Goal: Find specific page/section: Find specific page/section

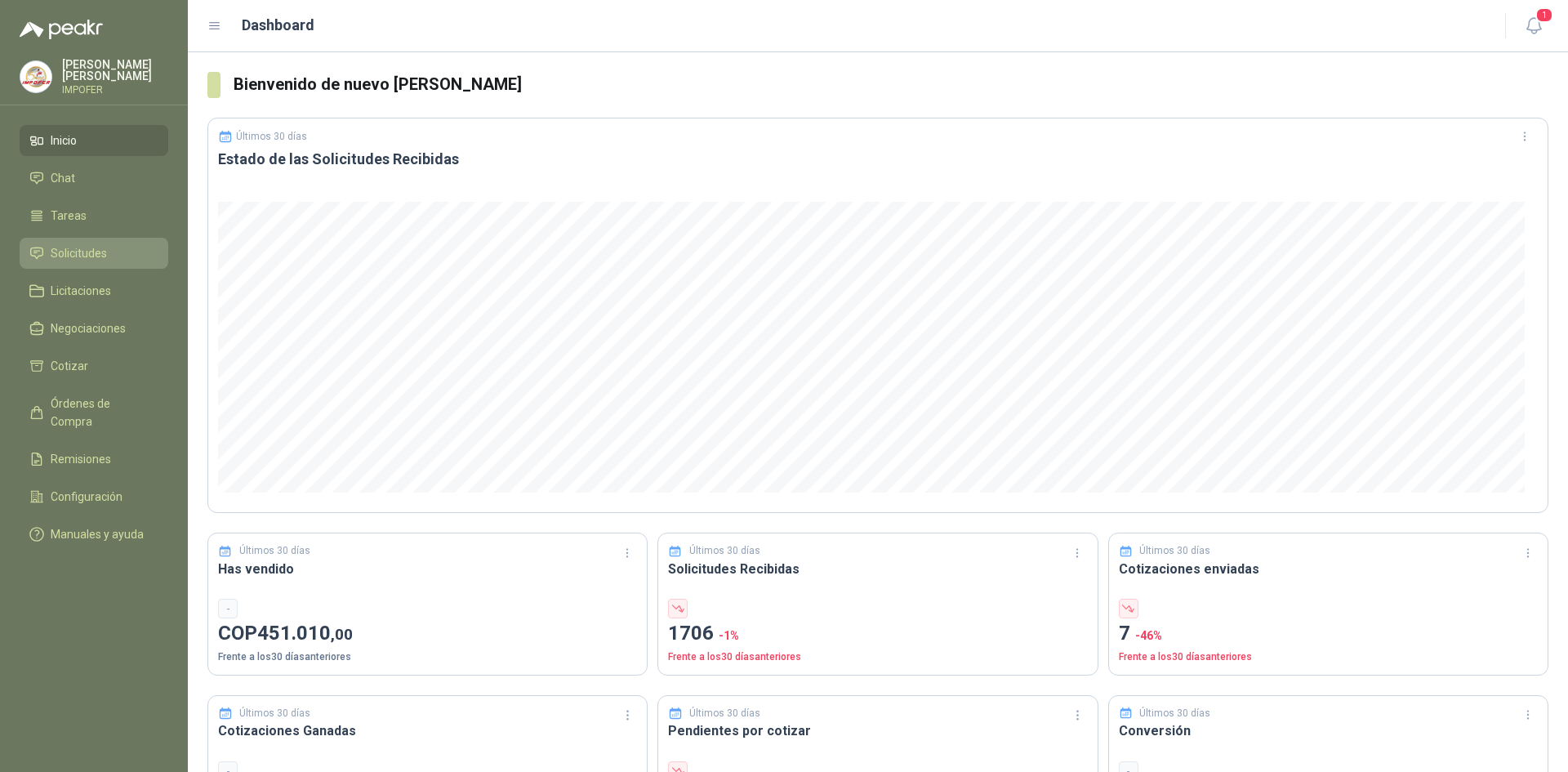
click at [77, 253] on span "Solicitudes" at bounding box center [78, 253] width 56 height 18
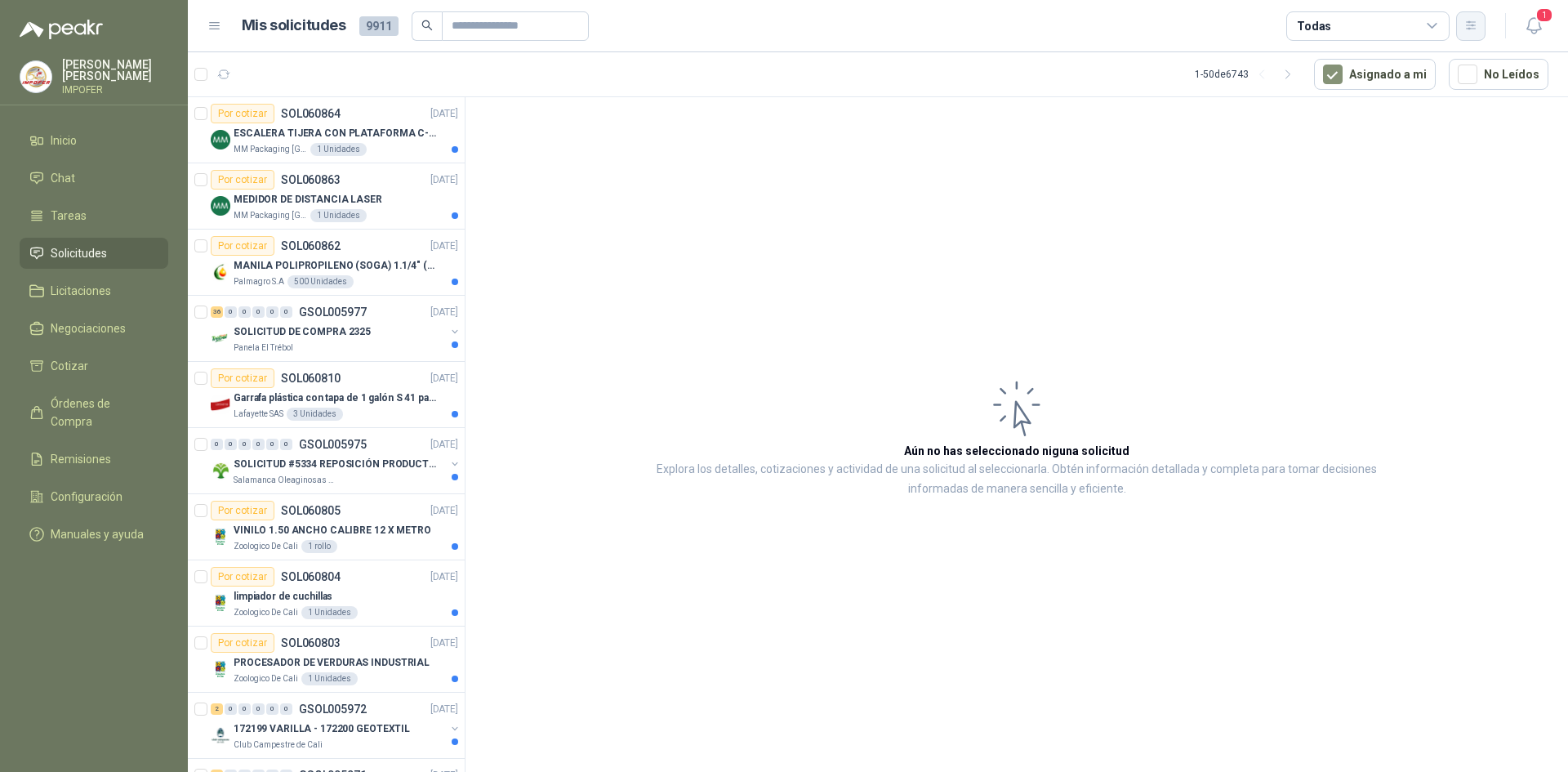
click at [1478, 28] on icon "button" at bounding box center [1471, 25] width 14 height 14
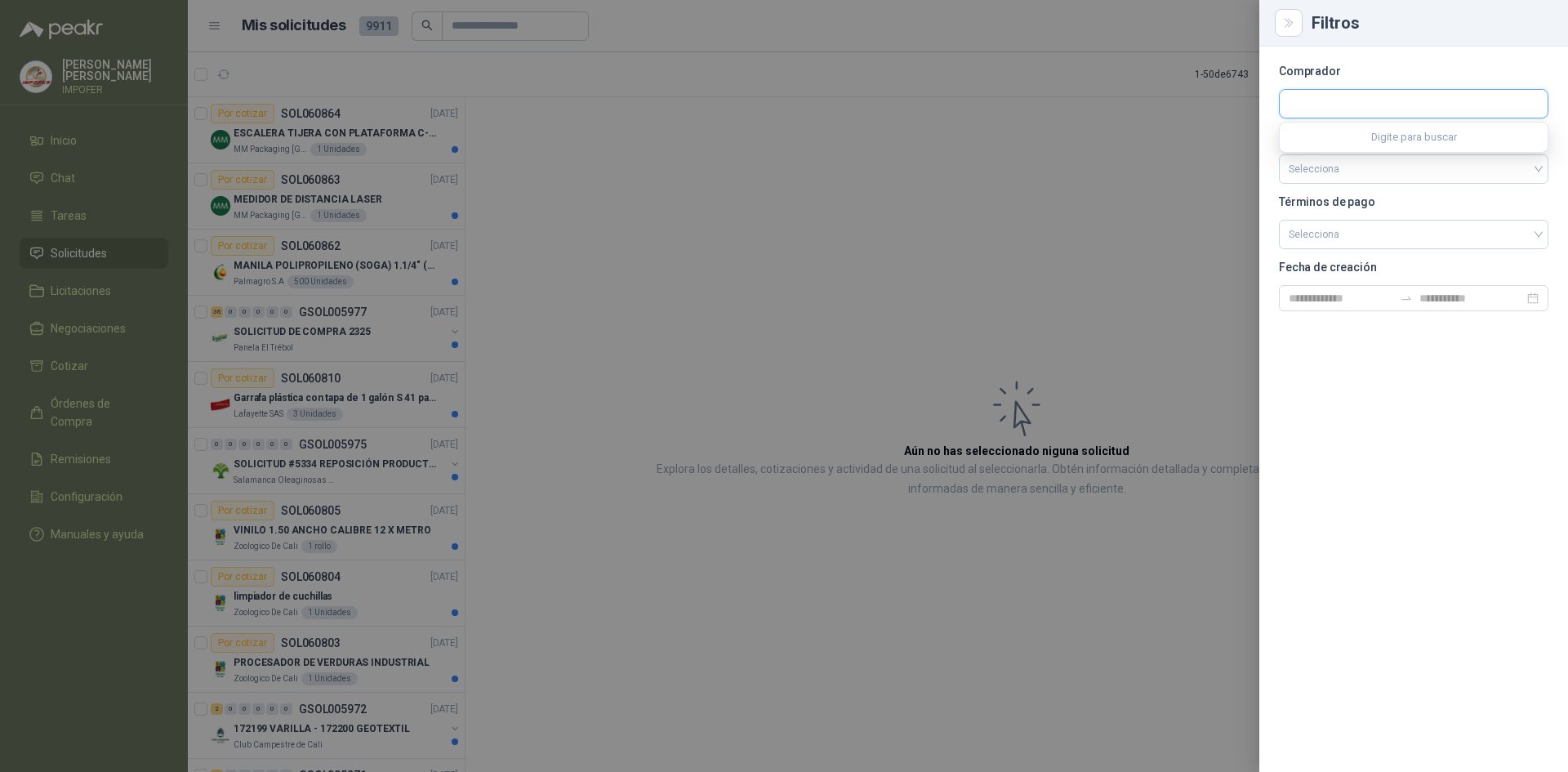
click at [1365, 107] on input "text" at bounding box center [1414, 104] width 268 height 28
type input "***"
click at [1347, 130] on button "Patojito Industrias Patojito SAS - NIT : 817000809" at bounding box center [1414, 142] width 254 height 28
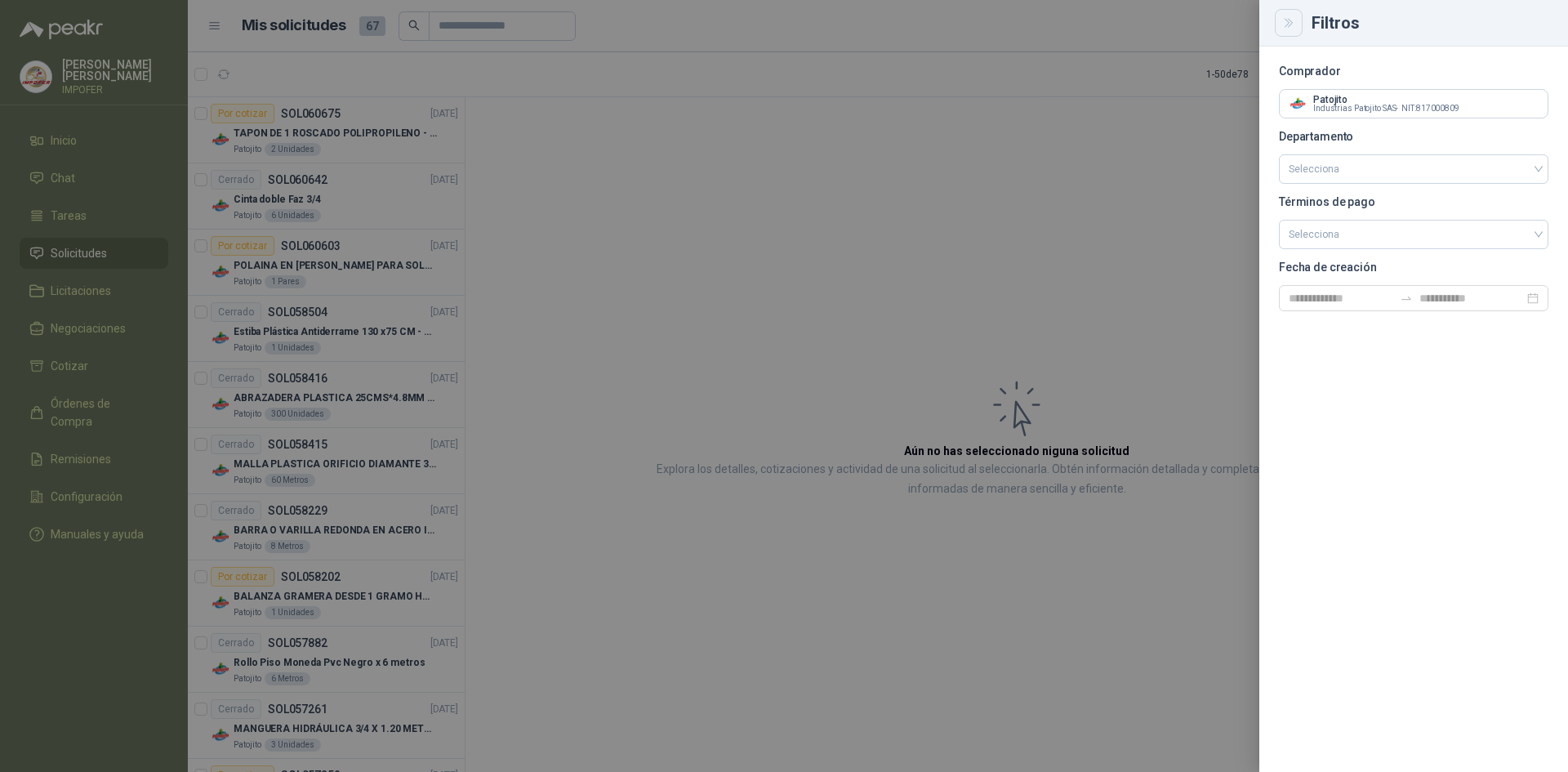
click at [1291, 27] on icon "Close" at bounding box center [1288, 23] width 14 height 14
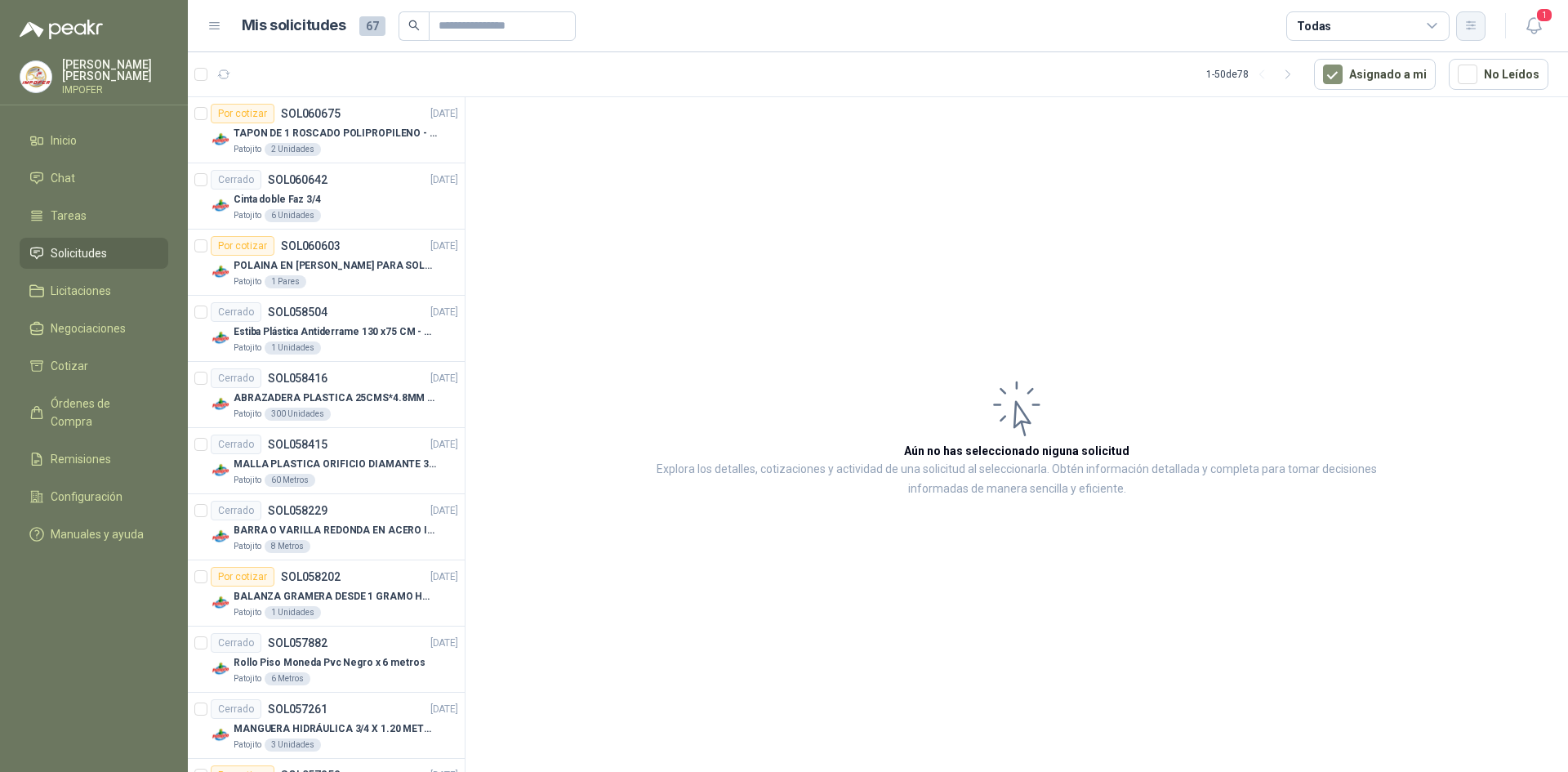
click at [1458, 26] on button "button" at bounding box center [1471, 26] width 30 height 30
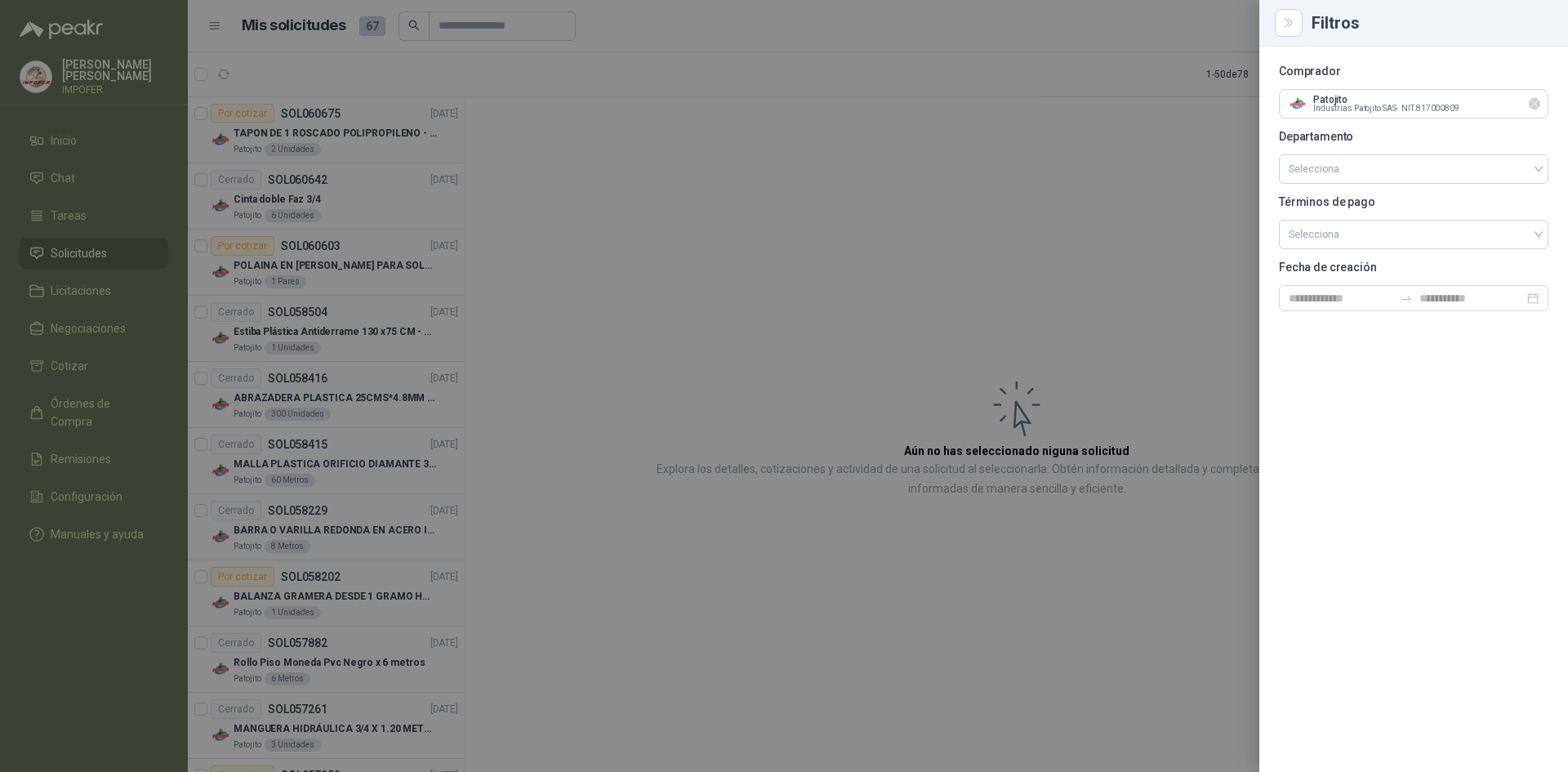
click at [1539, 109] on icon "Limpiar" at bounding box center [1535, 104] width 14 height 14
click at [1342, 111] on input "text" at bounding box center [1414, 104] width 268 height 28
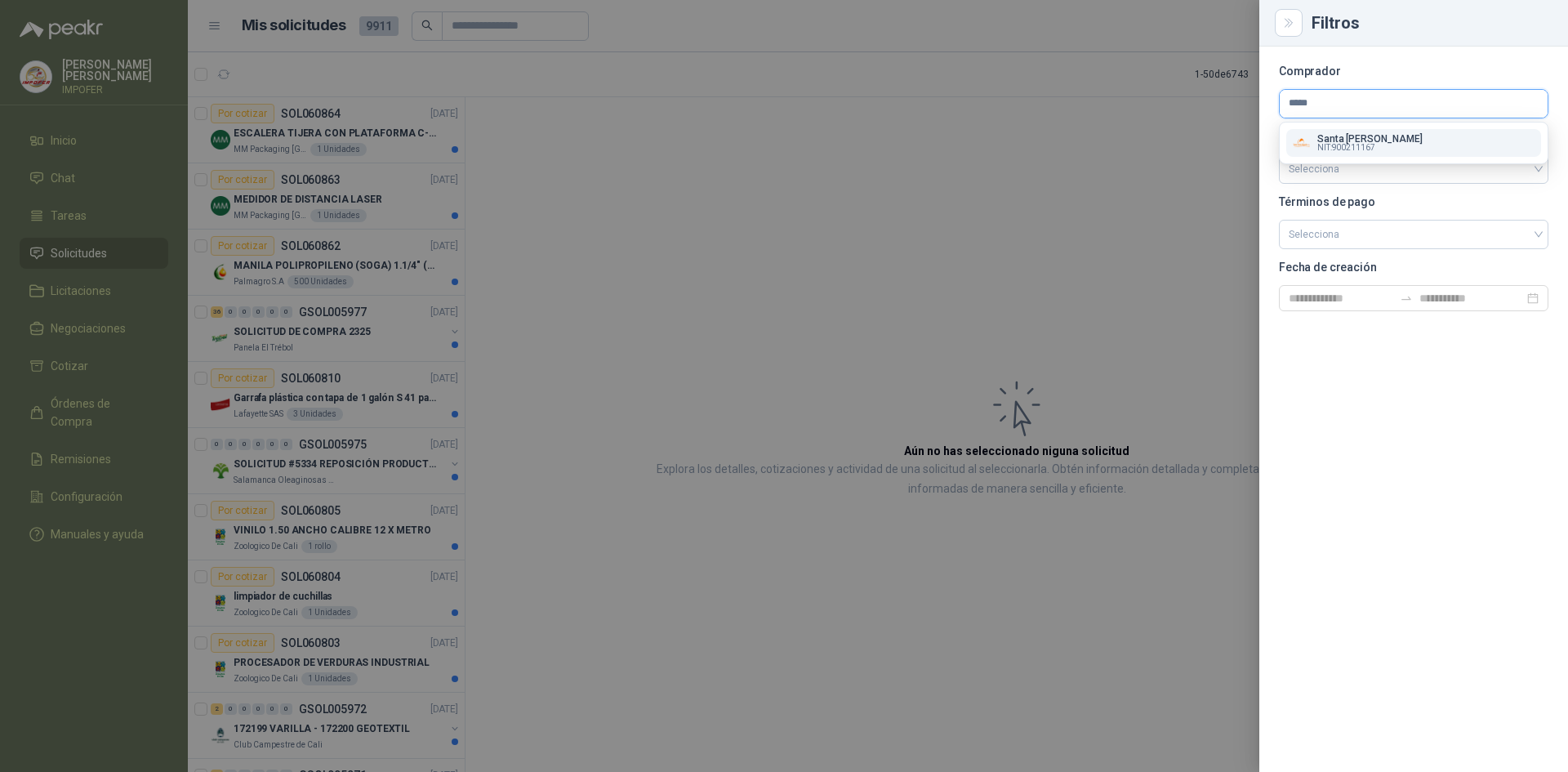
type input "*****"
click at [1454, 148] on div "Santa [PERSON_NAME] NIT : 900211167" at bounding box center [1414, 142] width 242 height 18
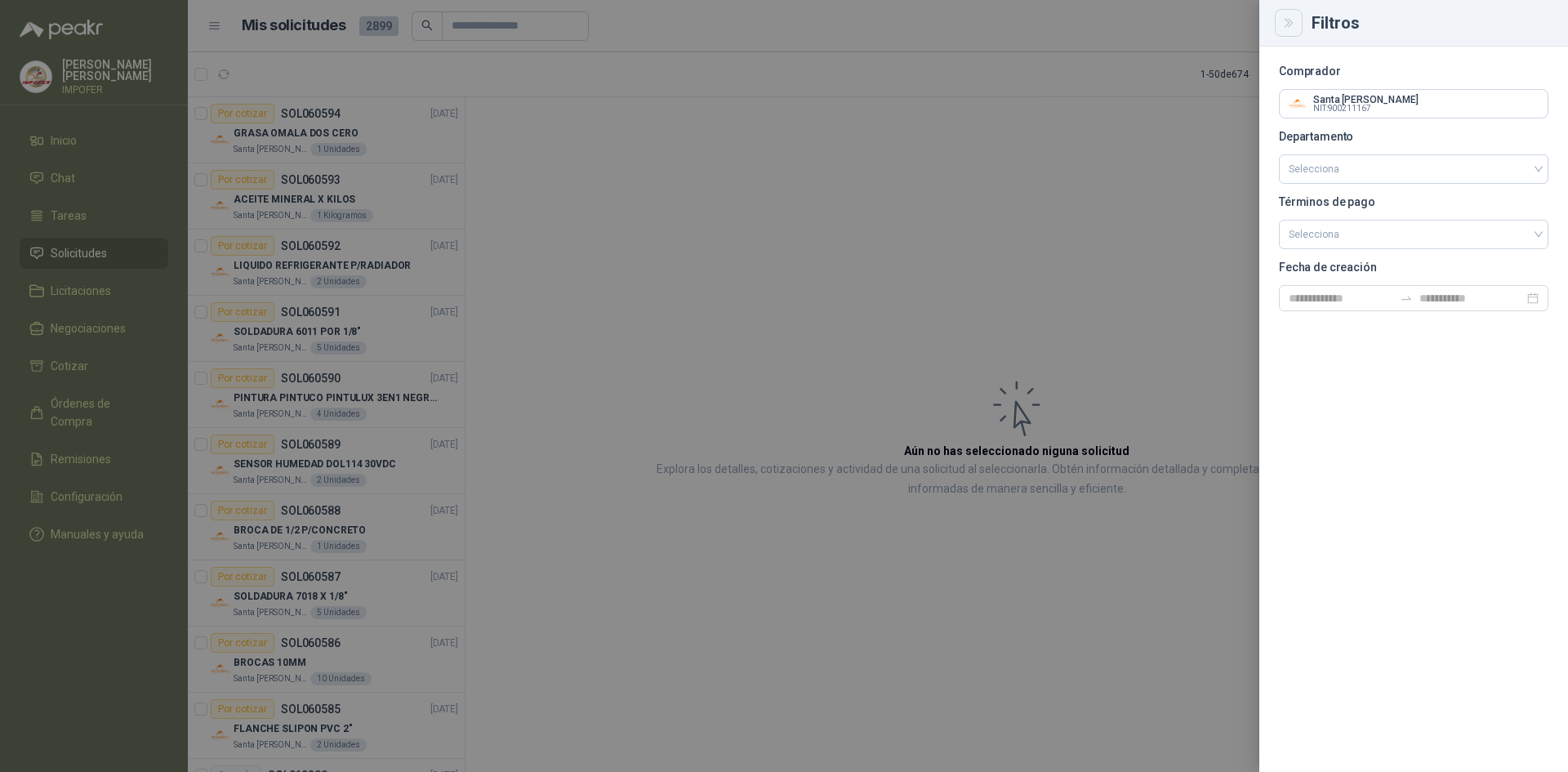
click at [1286, 23] on icon "Close" at bounding box center [1288, 23] width 14 height 14
